Goal: Complete application form

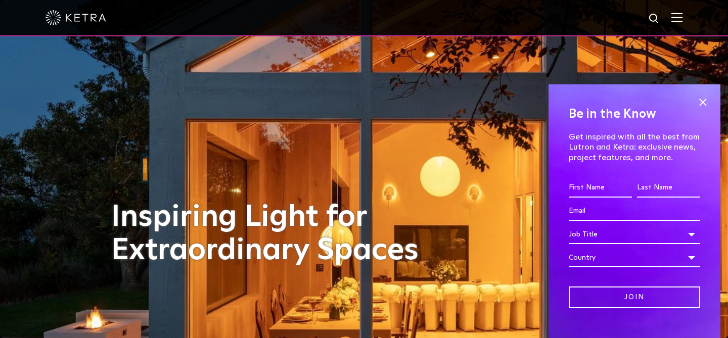
click at [596, 188] on input "First name *" at bounding box center [600, 188] width 63 height 19
type input "[PERSON_NAME]"
type input "[EMAIL_ADDRESS][DOMAIN_NAME]"
select select "[GEOGRAPHIC_DATA]"
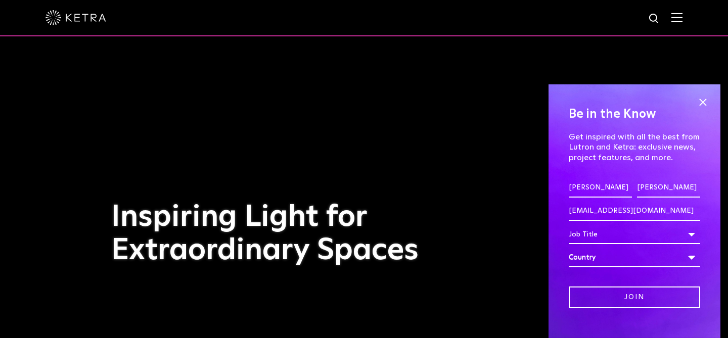
click at [650, 259] on div "Country" at bounding box center [635, 257] width 132 height 19
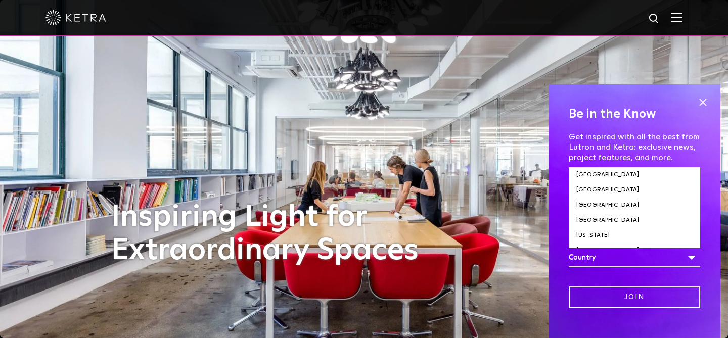
click at [580, 257] on div "Country" at bounding box center [635, 257] width 132 height 19
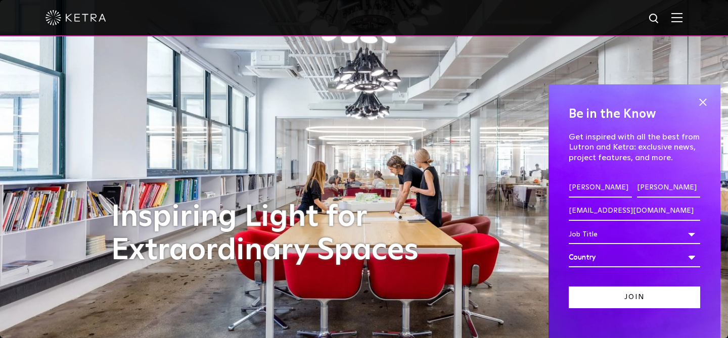
click at [610, 295] on input "Join" at bounding box center [635, 298] width 132 height 22
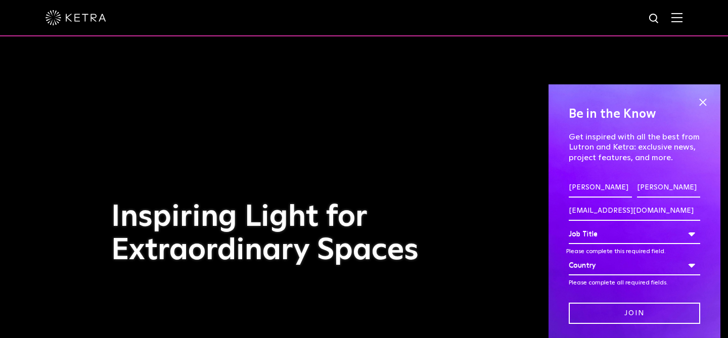
click at [694, 235] on div "Job Title" at bounding box center [635, 234] width 132 height 19
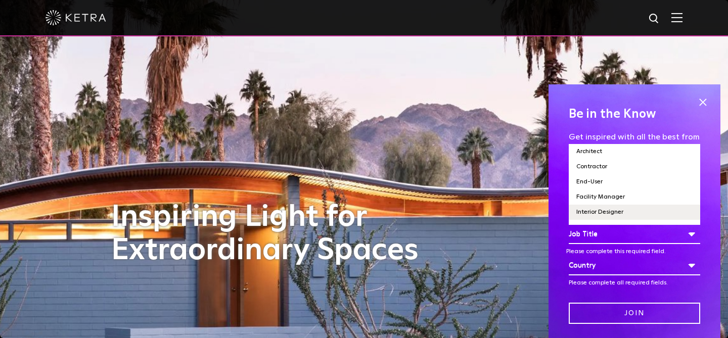
click at [601, 211] on li "Interior Designer" at bounding box center [635, 212] width 132 height 15
select select "Interior Designer"
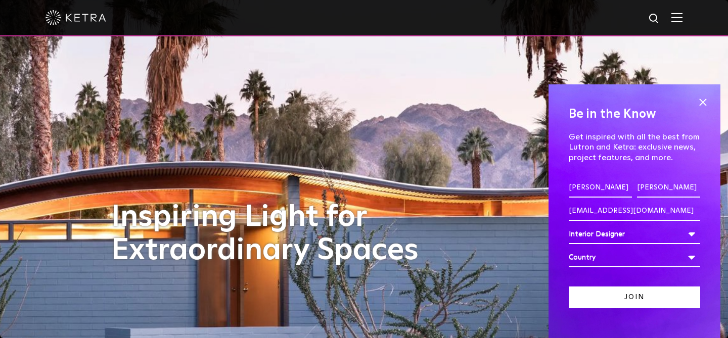
click at [597, 297] on input "Join" at bounding box center [635, 298] width 132 height 22
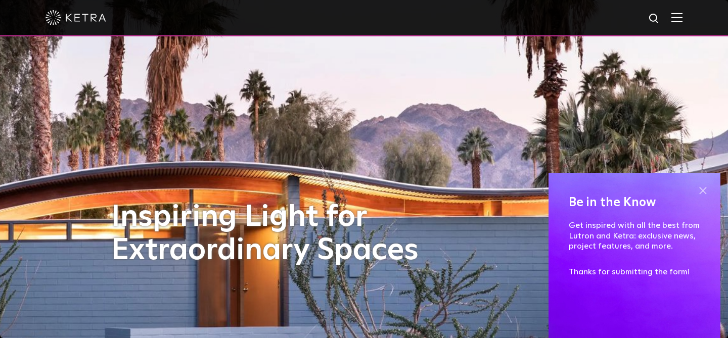
click at [701, 190] on span at bounding box center [703, 190] width 15 height 15
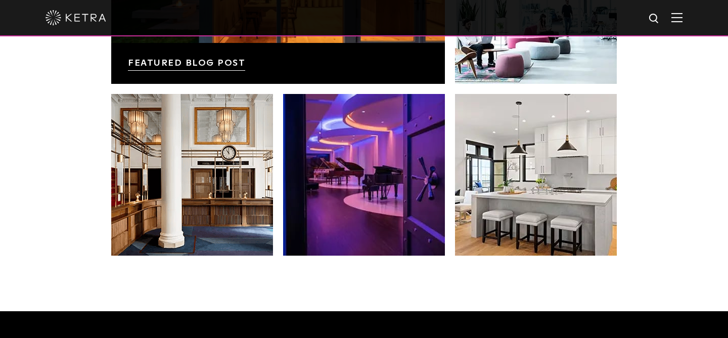
scroll to position [1859, 0]
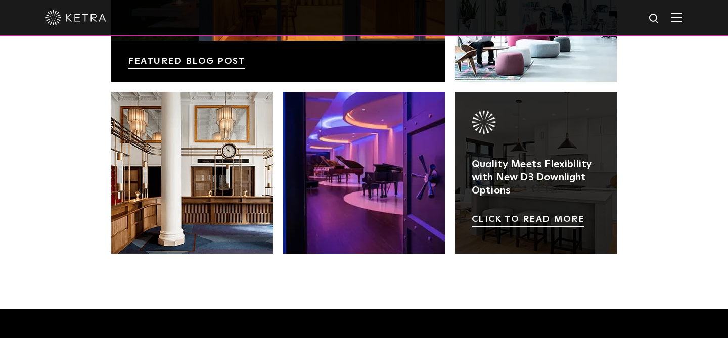
click at [525, 190] on link at bounding box center [536, 173] width 162 height 162
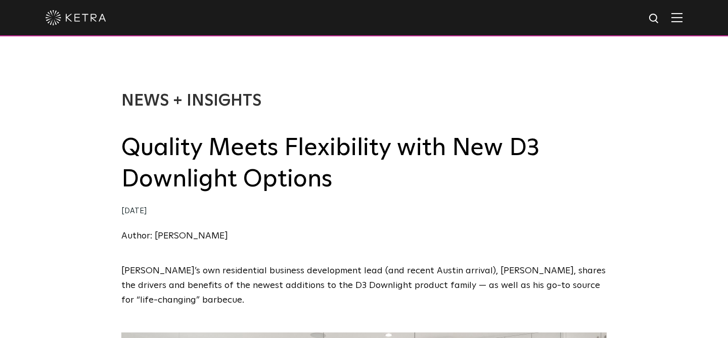
select select "Interior Designer"
select select "[GEOGRAPHIC_DATA]"
select select "Interior Designer"
select select "[GEOGRAPHIC_DATA]"
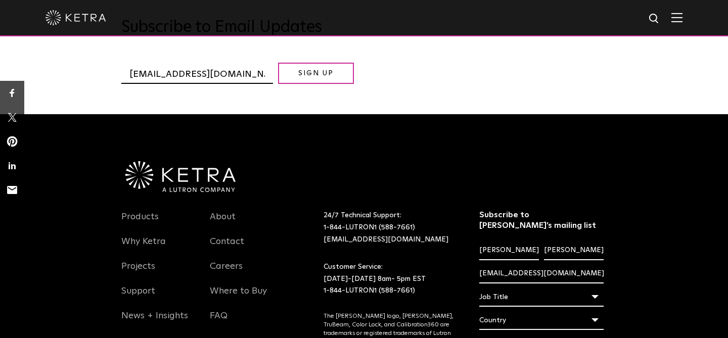
scroll to position [2623, 0]
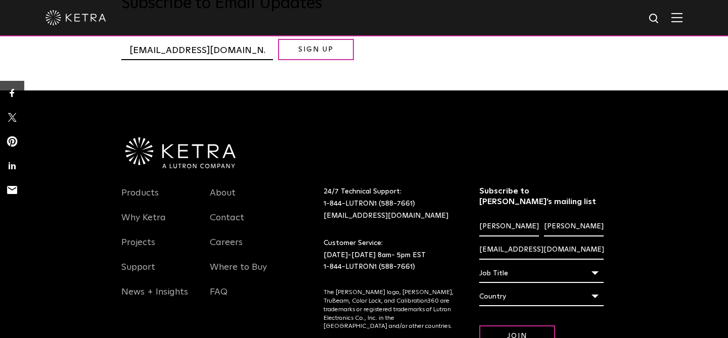
click at [594, 264] on div "Job Title" at bounding box center [542, 273] width 124 height 19
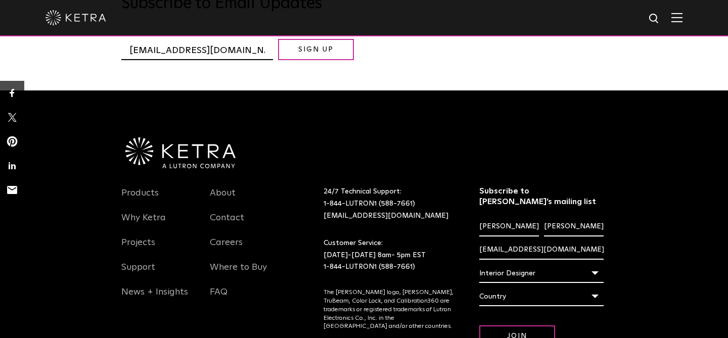
click at [594, 287] on div "Country" at bounding box center [542, 296] width 124 height 19
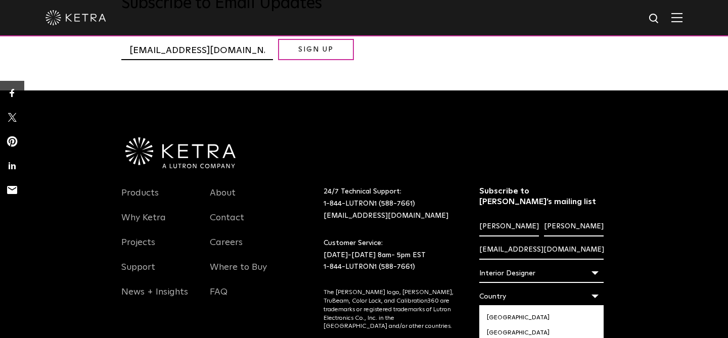
scroll to position [537, 0]
click at [498, 331] on li "[GEOGRAPHIC_DATA]" at bounding box center [542, 338] width 124 height 15
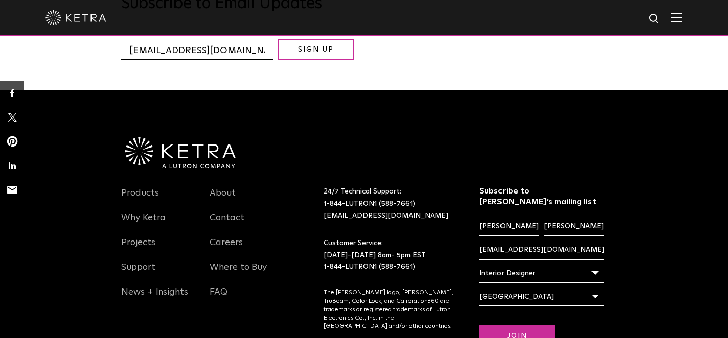
click at [506, 326] on input "Join" at bounding box center [518, 337] width 76 height 22
